Goal: Navigation & Orientation: Find specific page/section

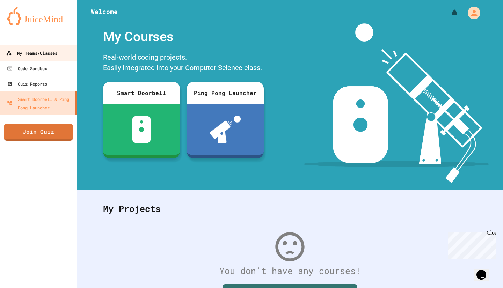
click at [44, 59] on link "My Teams/Classes" at bounding box center [38, 53] width 79 height 16
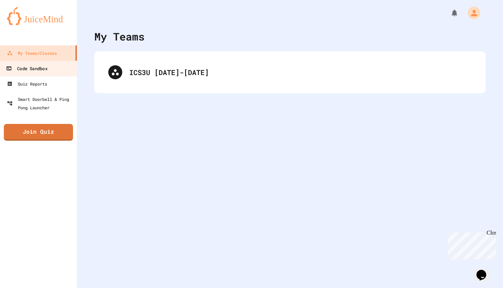
click at [36, 70] on div "Code Sandbox" at bounding box center [26, 68] width 41 height 9
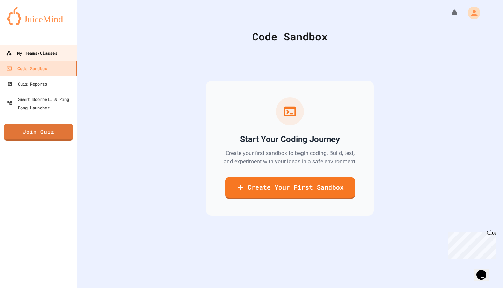
click at [52, 57] on link "My Teams/Classes" at bounding box center [38, 53] width 79 height 16
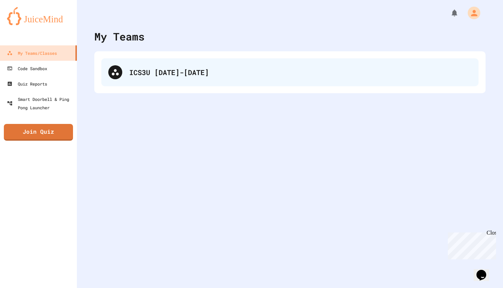
click at [124, 83] on div "ICS3U [DATE]-[DATE]" at bounding box center [289, 72] width 377 height 28
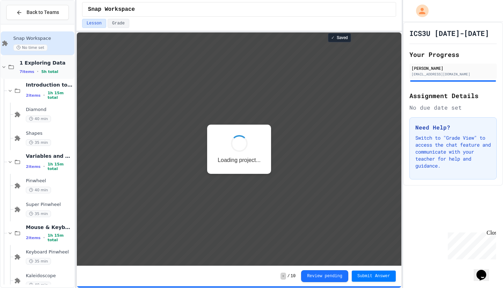
scroll to position [1, 0]
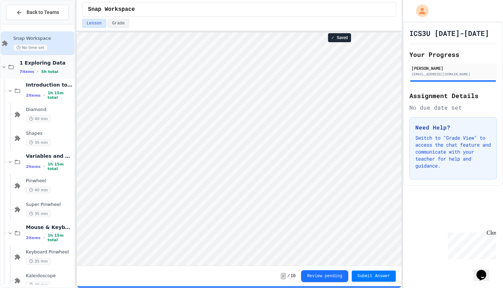
click at [46, 56] on div "1 Exploring Data 7 items • 5h total" at bounding box center [38, 67] width 74 height 24
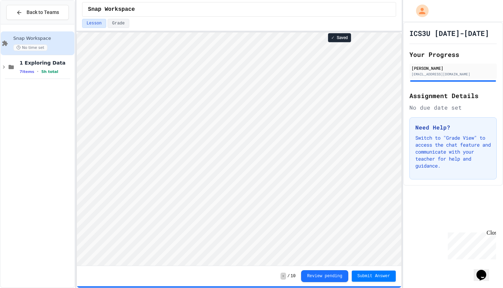
click at [46, 49] on div "No time set" at bounding box center [43, 47] width 60 height 7
click at [5, 68] on icon at bounding box center [4, 67] width 6 height 6
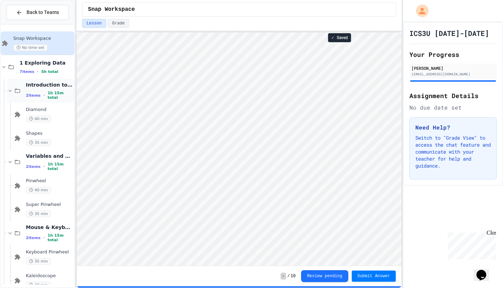
click at [50, 99] on span "1h 15m total" at bounding box center [60, 95] width 25 height 9
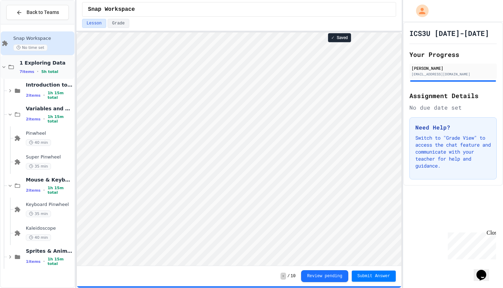
click at [4, 67] on icon at bounding box center [4, 67] width 6 height 6
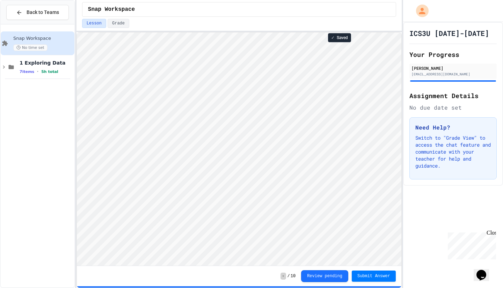
click at [4, 67] on icon at bounding box center [4, 67] width 2 height 3
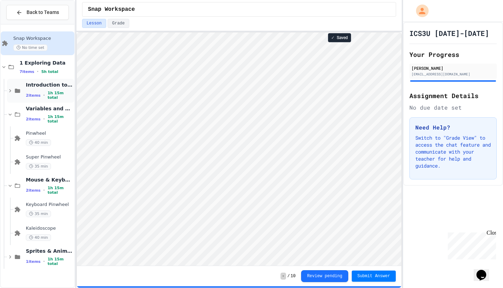
click at [11, 89] on icon at bounding box center [10, 91] width 6 height 6
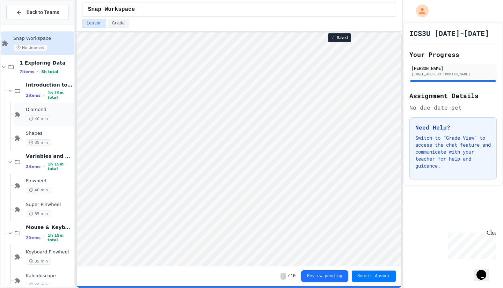
click at [48, 111] on span "Diamond" at bounding box center [49, 110] width 47 height 6
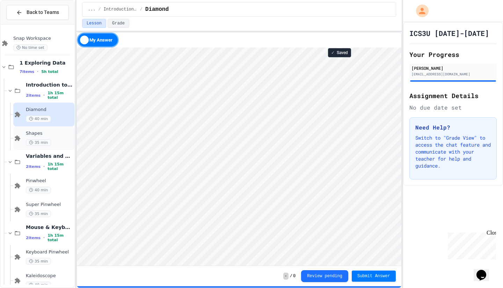
click at [62, 143] on div "35 min" at bounding box center [49, 142] width 47 height 7
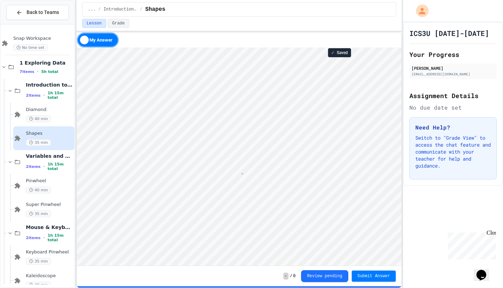
scroll to position [1, 12]
type textarea "******"
type textarea "*******"
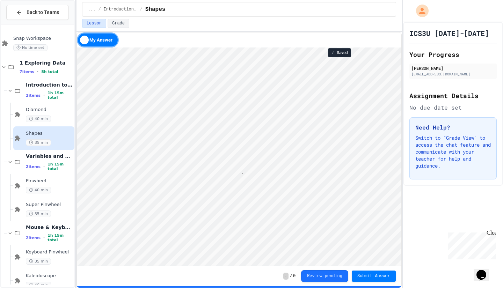
type textarea "*******"
type textarea "******"
type textarea "*****"
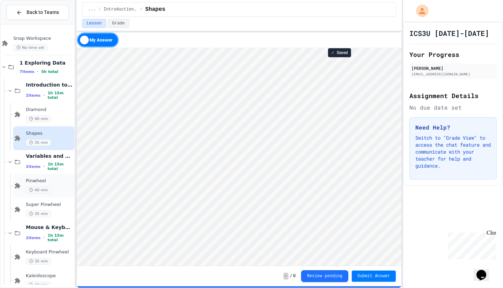
click at [58, 187] on div "40 min" at bounding box center [49, 190] width 47 height 7
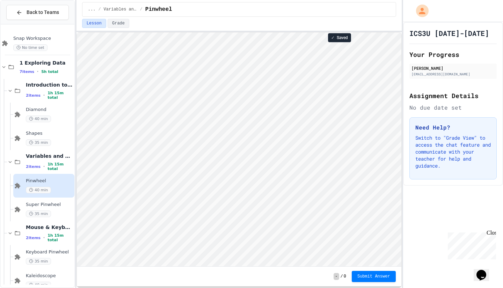
scroll to position [36, 0]
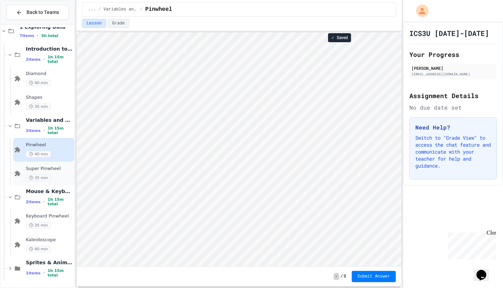
click at [61, 173] on div "Super Pinwheel 35 min" at bounding box center [49, 173] width 47 height 15
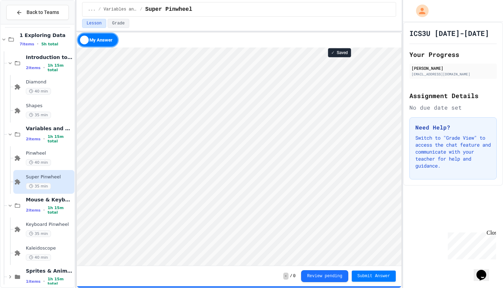
scroll to position [1, 0]
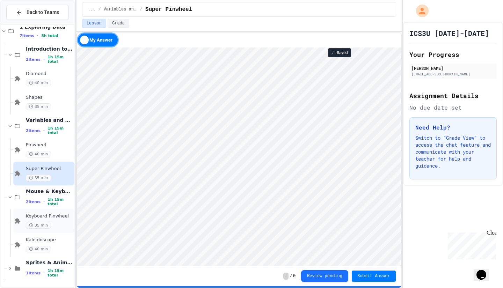
click at [53, 225] on div "35 min" at bounding box center [49, 225] width 47 height 7
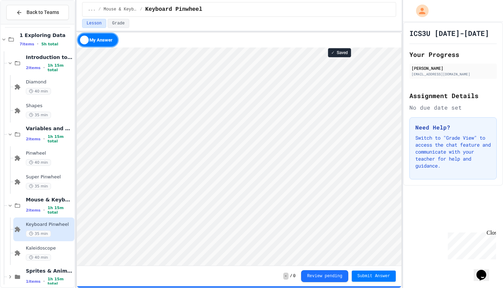
scroll to position [36, 0]
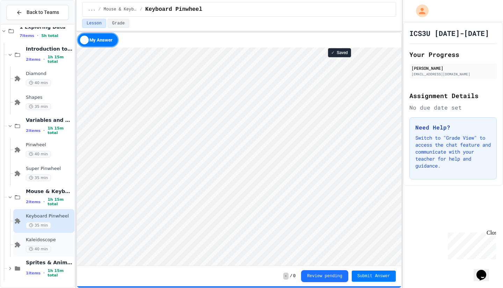
click at [55, 245] on div "Kaleidoscope 40 min" at bounding box center [49, 244] width 47 height 15
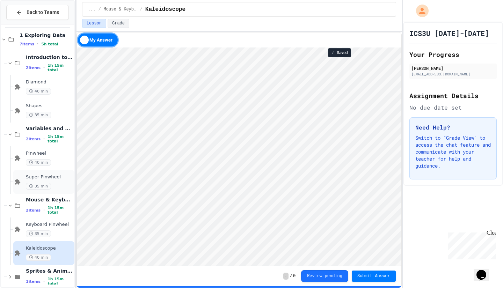
scroll to position [36, 0]
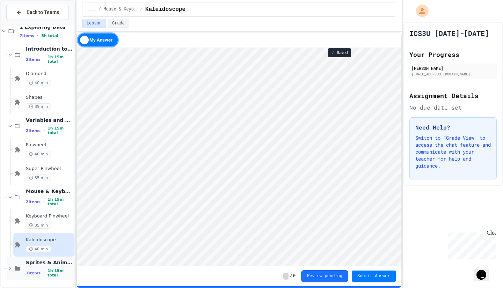
click at [11, 267] on icon at bounding box center [10, 268] width 6 height 6
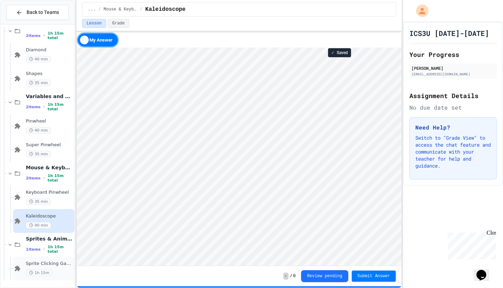
click at [46, 268] on div "Sprite Clicking Game 1h 15m" at bounding box center [49, 268] width 47 height 15
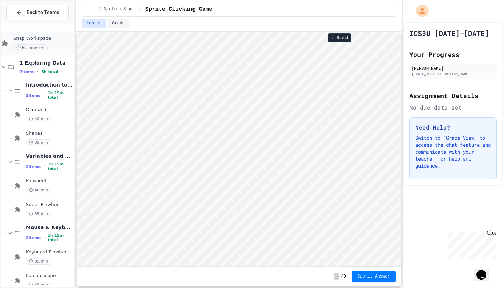
click at [45, 49] on span "No time set" at bounding box center [30, 47] width 34 height 7
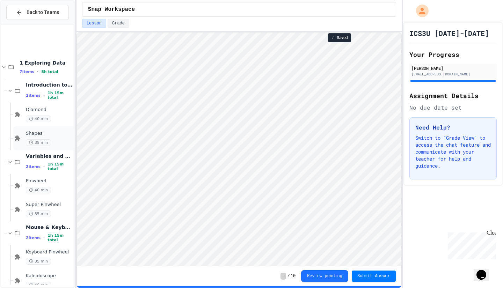
scroll to position [60, 0]
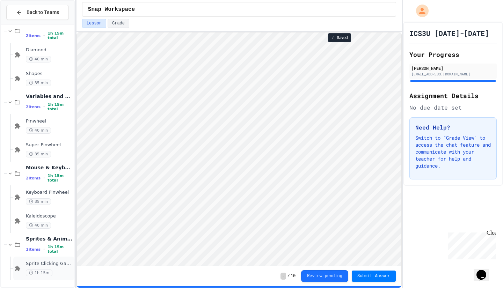
click at [55, 278] on div "Sprite Clicking Game 1h 15m" at bounding box center [43, 269] width 61 height 24
